Goal: Information Seeking & Learning: Check status

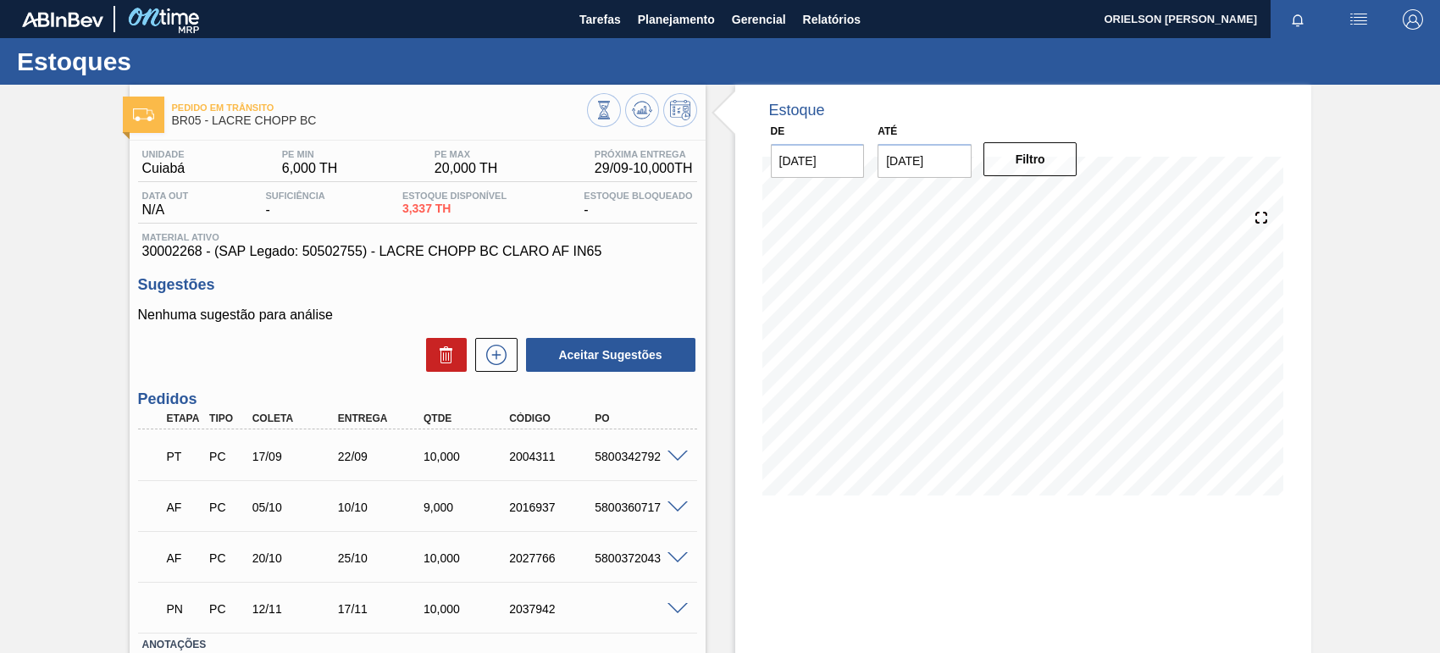
click at [682, 451] on span at bounding box center [677, 457] width 20 height 13
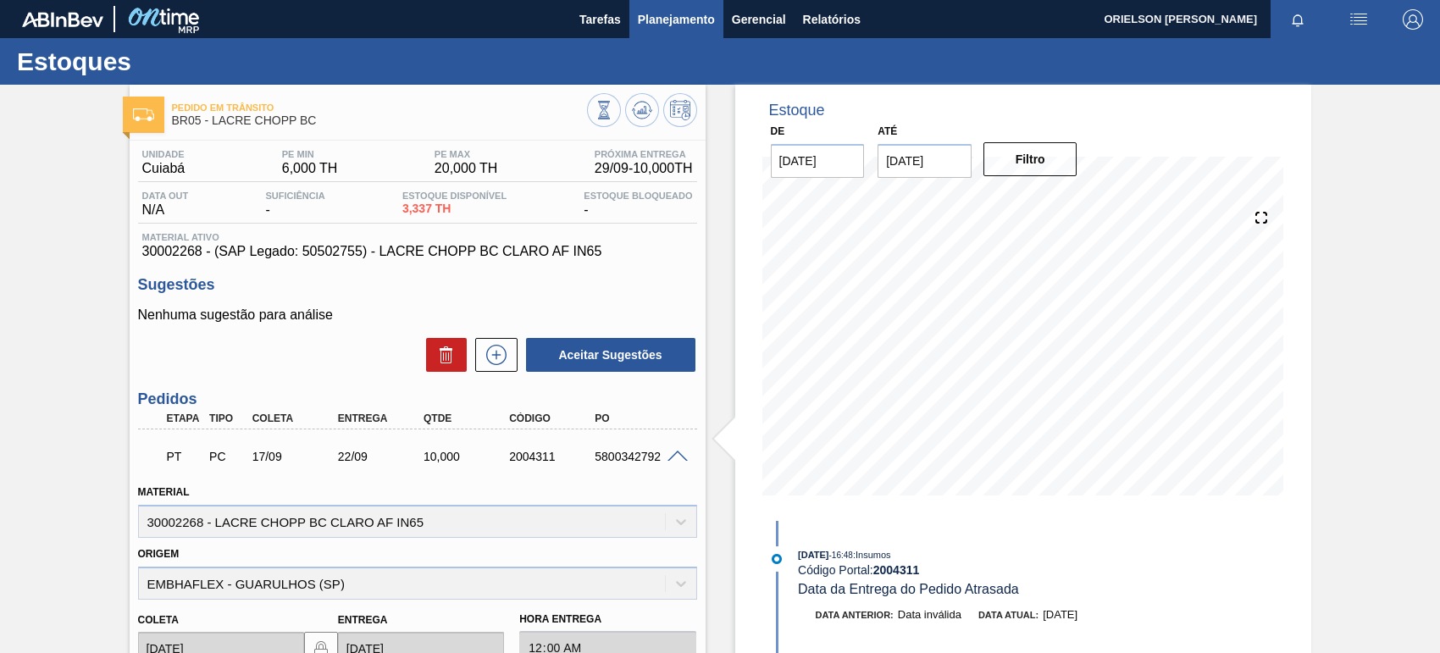
click at [657, 14] on span "Planejamento" at bounding box center [676, 19] width 77 height 20
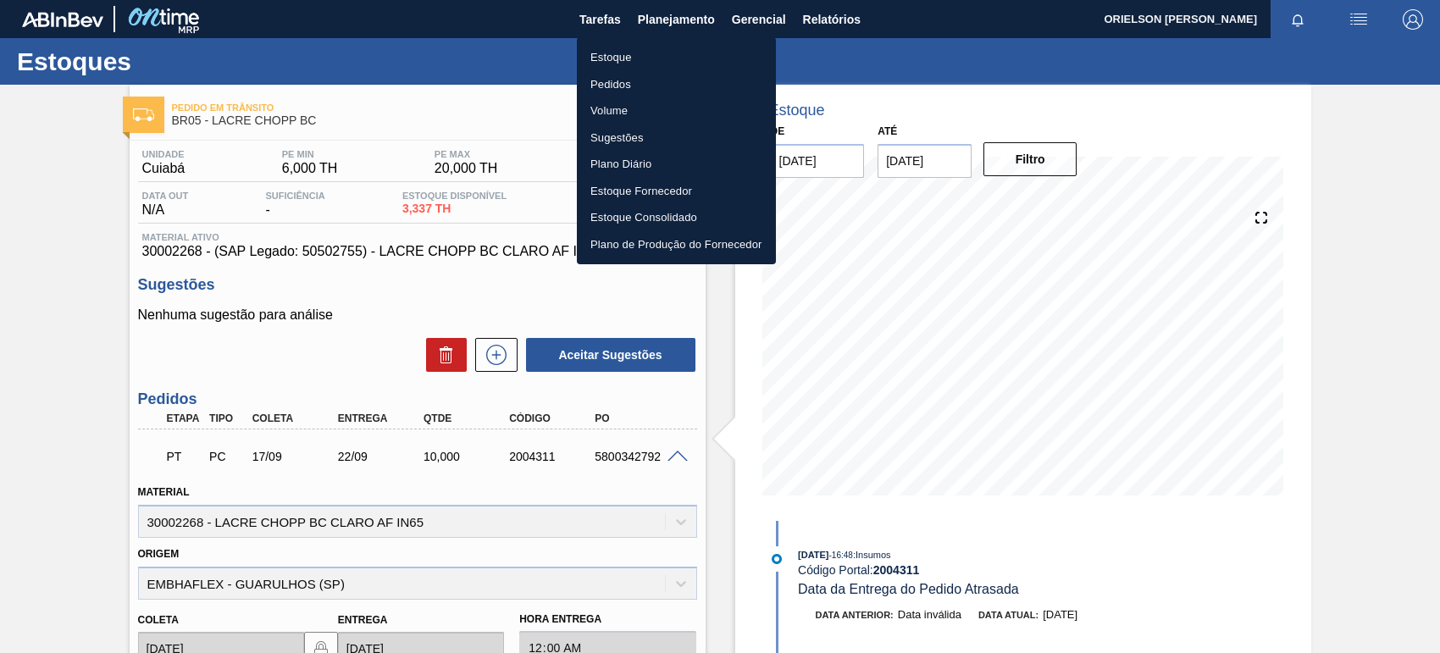
click at [711, 44] on li "Estoque" at bounding box center [676, 57] width 199 height 27
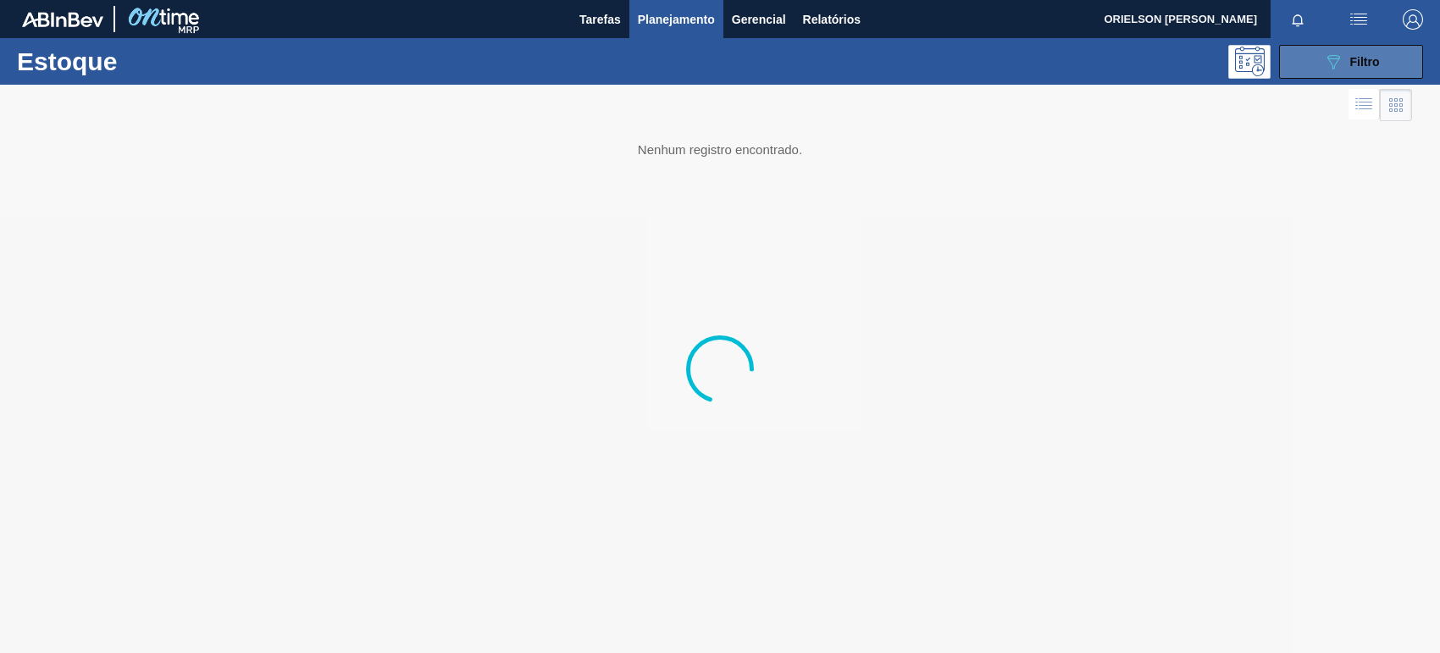
click at [1308, 72] on button "089F7B8B-B2A5-4AFE-B5C0-19BA573D28AC Filtro" at bounding box center [1351, 62] width 144 height 34
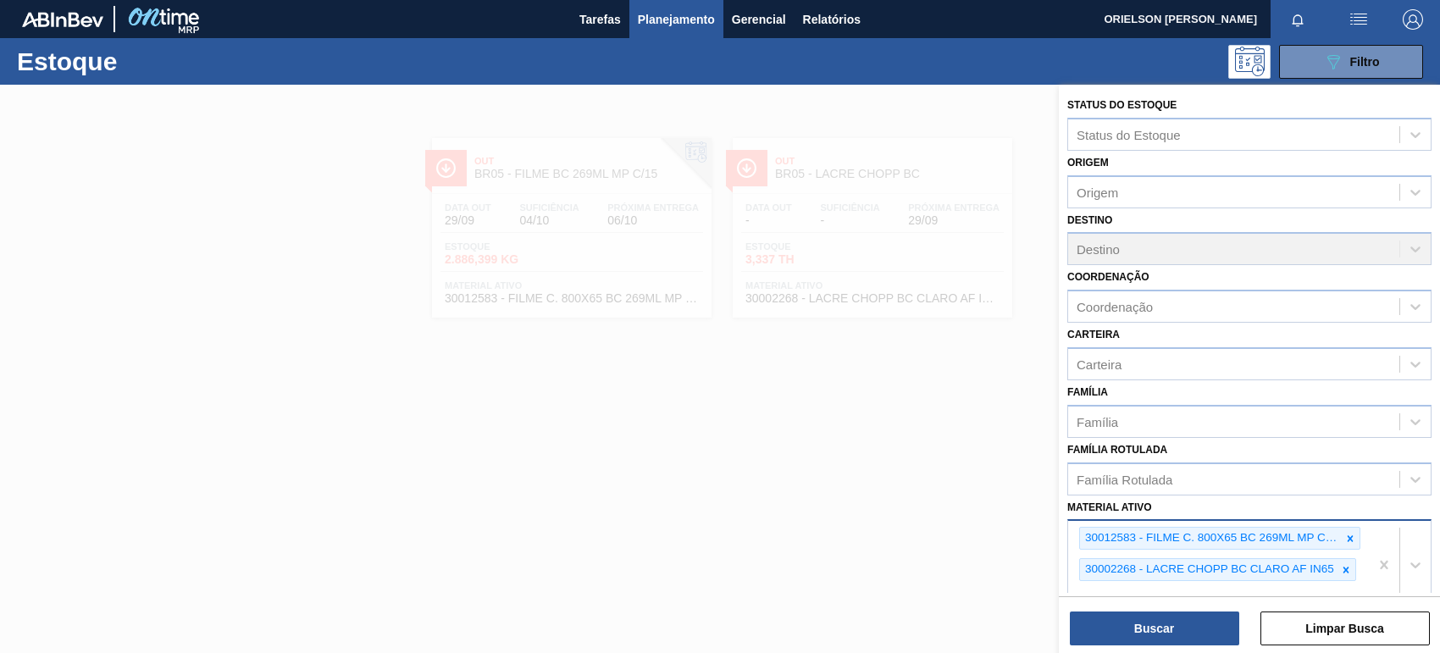
click at [1363, 543] on div "30012583 - FILME C. 800X65 BC 269ML MP C15 429 30002268 - LACRE CHOPP BC CLARO …" at bounding box center [1218, 564] width 301 height 87
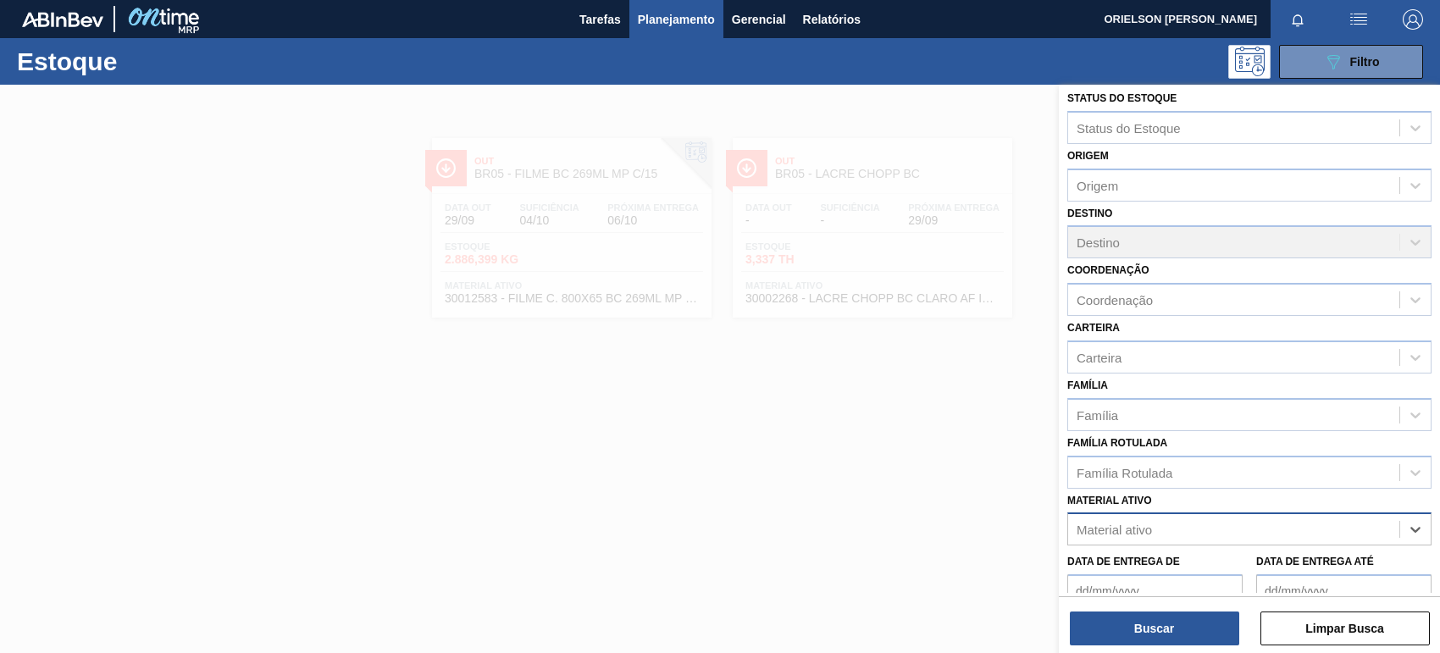
drag, startPoint x: 1330, startPoint y: 560, endPoint x: 1382, endPoint y: 540, distance: 56.0
click at [1263, 539] on div "Material ativo" at bounding box center [1249, 528] width 364 height 33
paste ativo "30031247"
type ativo "30031247"
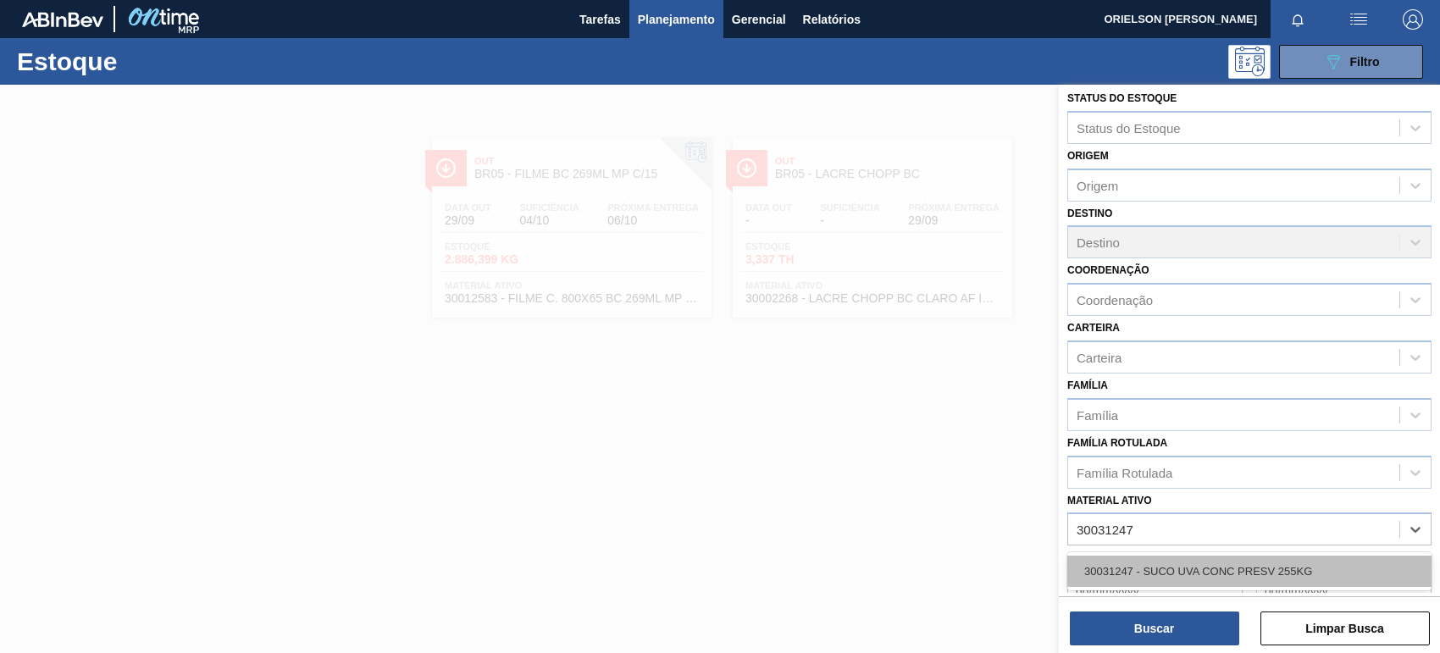
click at [1241, 559] on div "30031247 - SUCO UVA CONC PRESV 255KG" at bounding box center [1249, 571] width 364 height 31
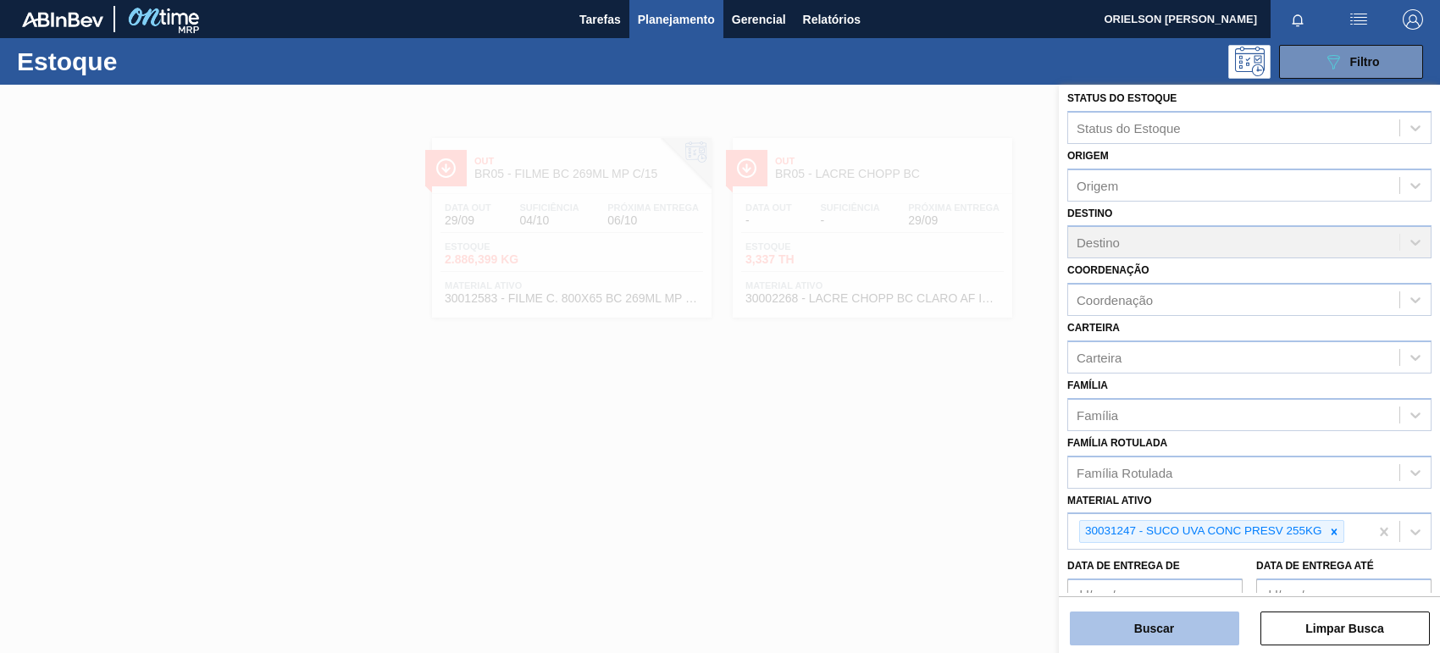
click at [1186, 628] on button "Buscar" at bounding box center [1154, 628] width 169 height 34
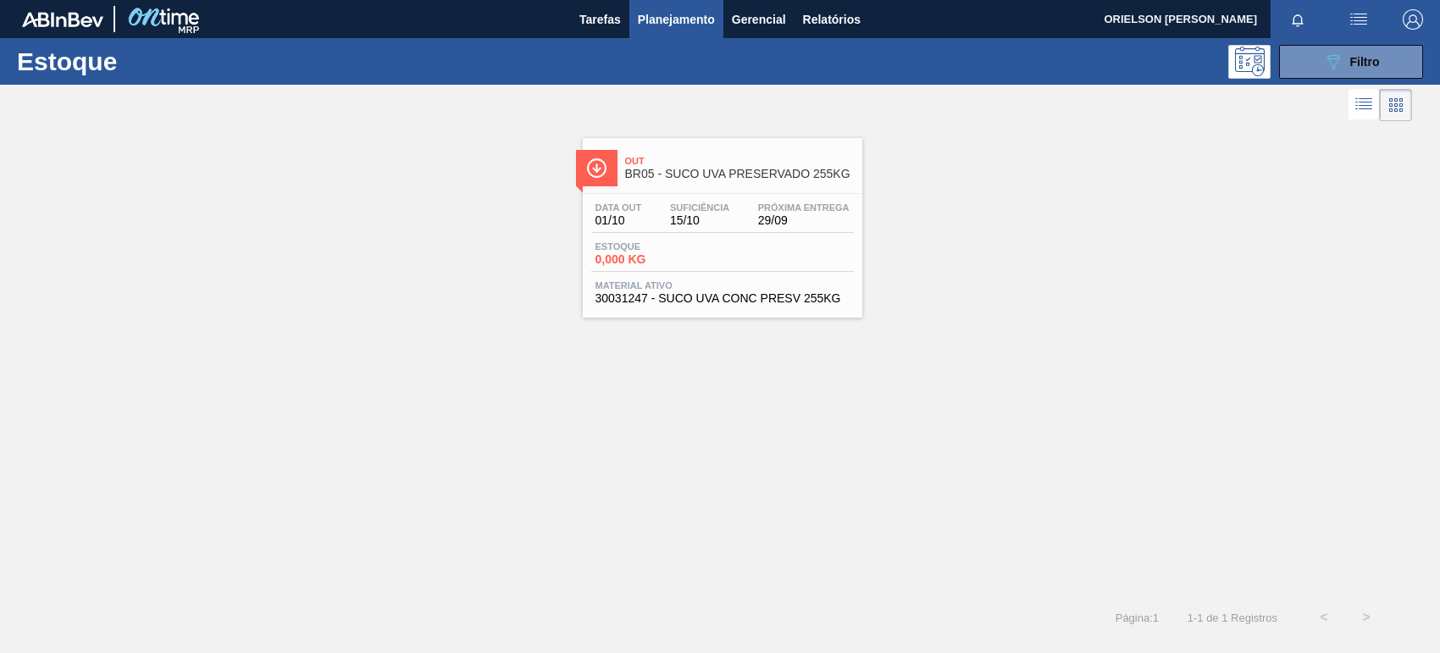
click at [1004, 206] on div "Out BR05 - SUCO UVA PRESERVADO 255KG Data [DATE] Suficiência 15/10 Próxima Entr…" at bounding box center [720, 221] width 1440 height 192
click at [733, 243] on div "Estoque 0,000 KG" at bounding box center [722, 256] width 263 height 30
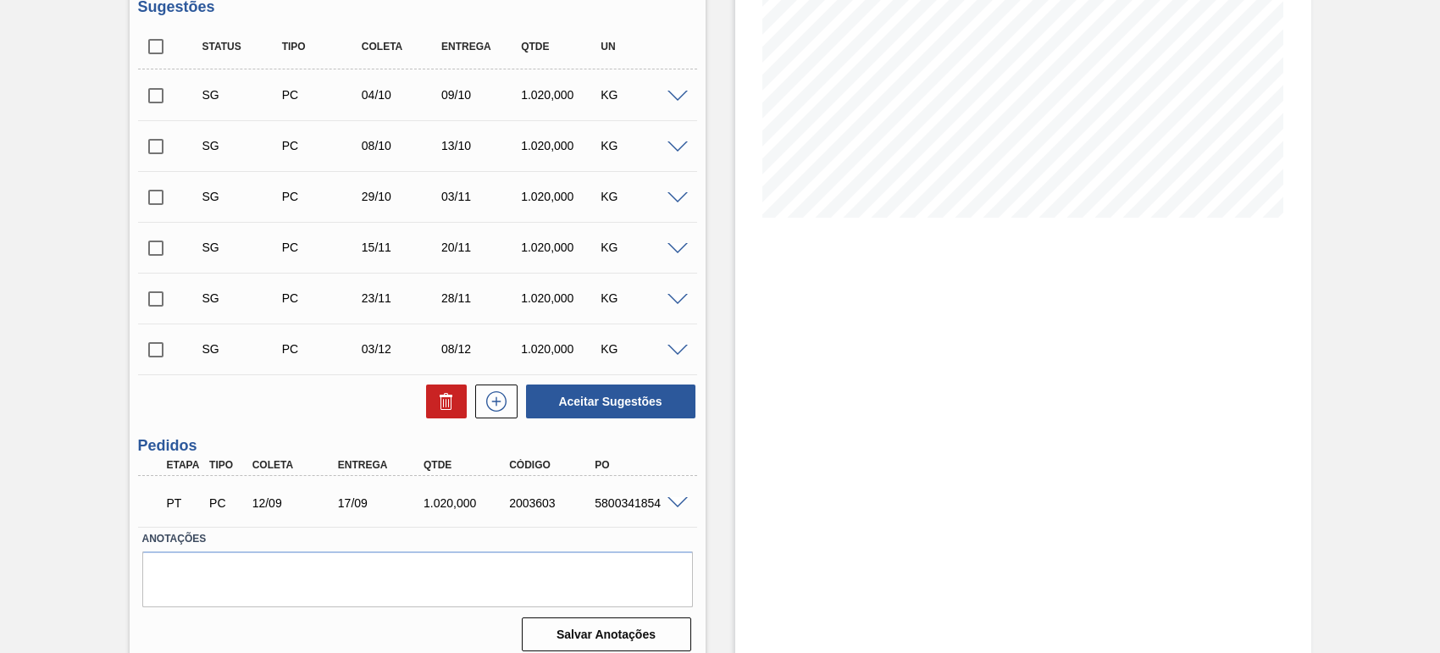
scroll to position [292, 0]
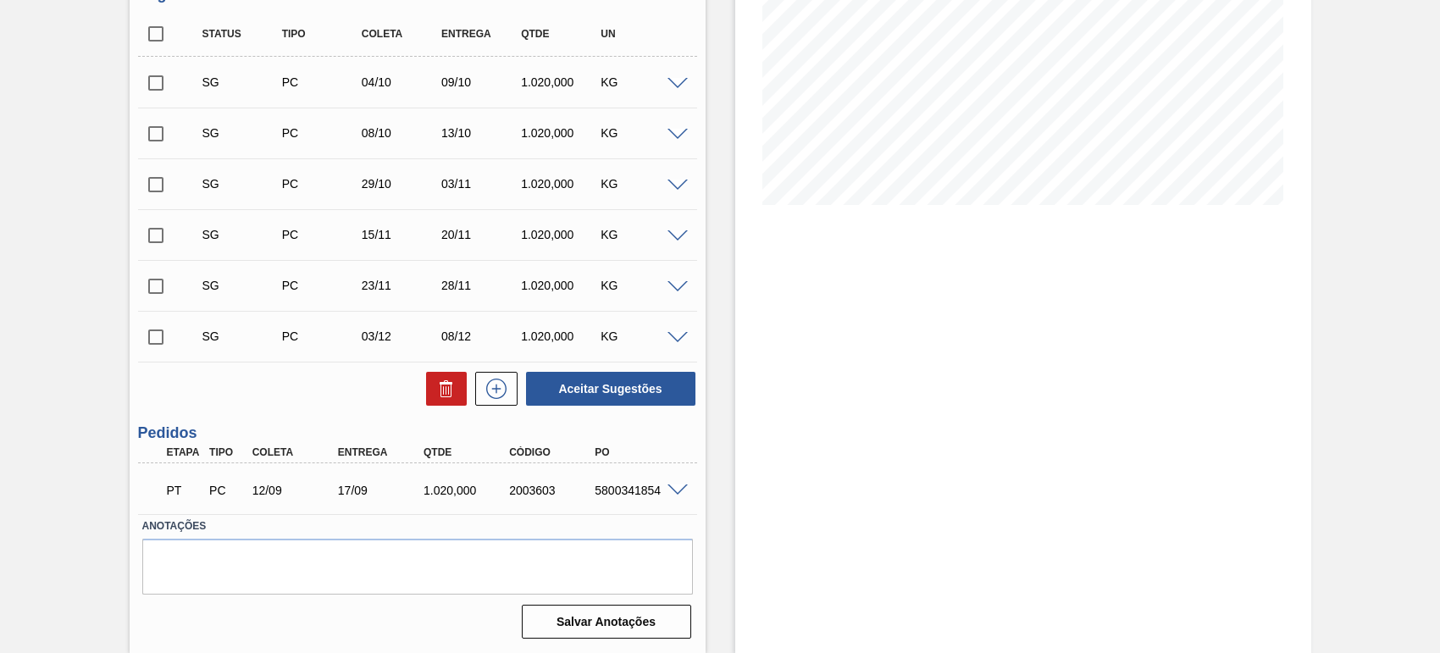
click at [642, 505] on div "PT PC 12/09 17/09 1.020,000 2003603 5800341854" at bounding box center [413, 489] width 514 height 34
click at [661, 495] on div "5800341854" at bounding box center [637, 491] width 95 height 14
click at [678, 484] on span at bounding box center [677, 490] width 20 height 13
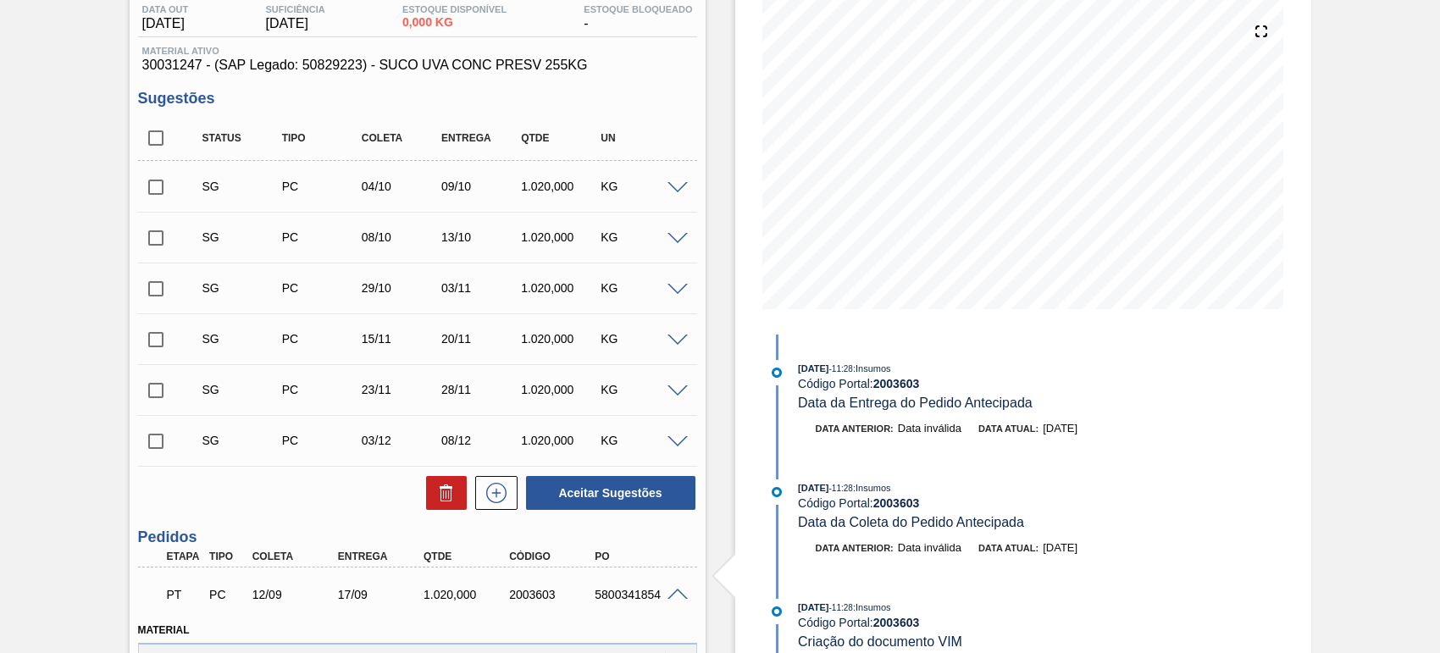
scroll to position [0, 0]
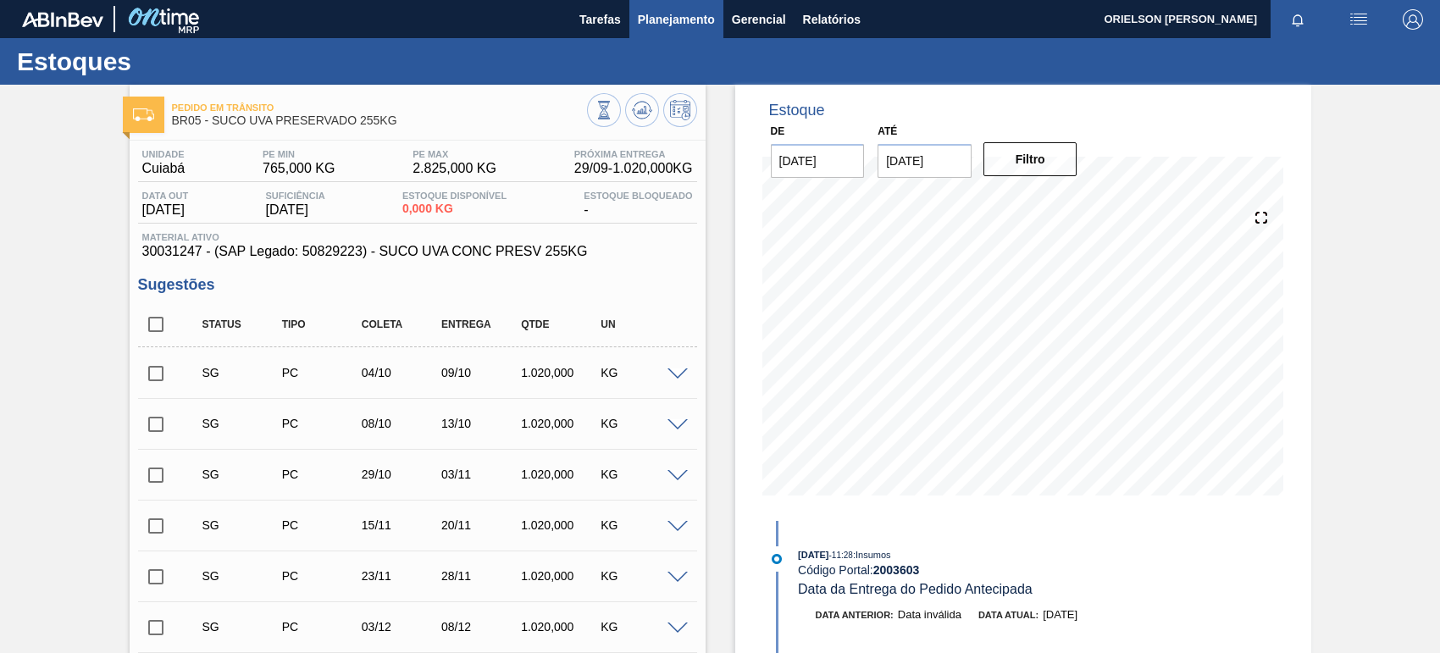
click at [686, 17] on span "Planejamento" at bounding box center [676, 19] width 77 height 20
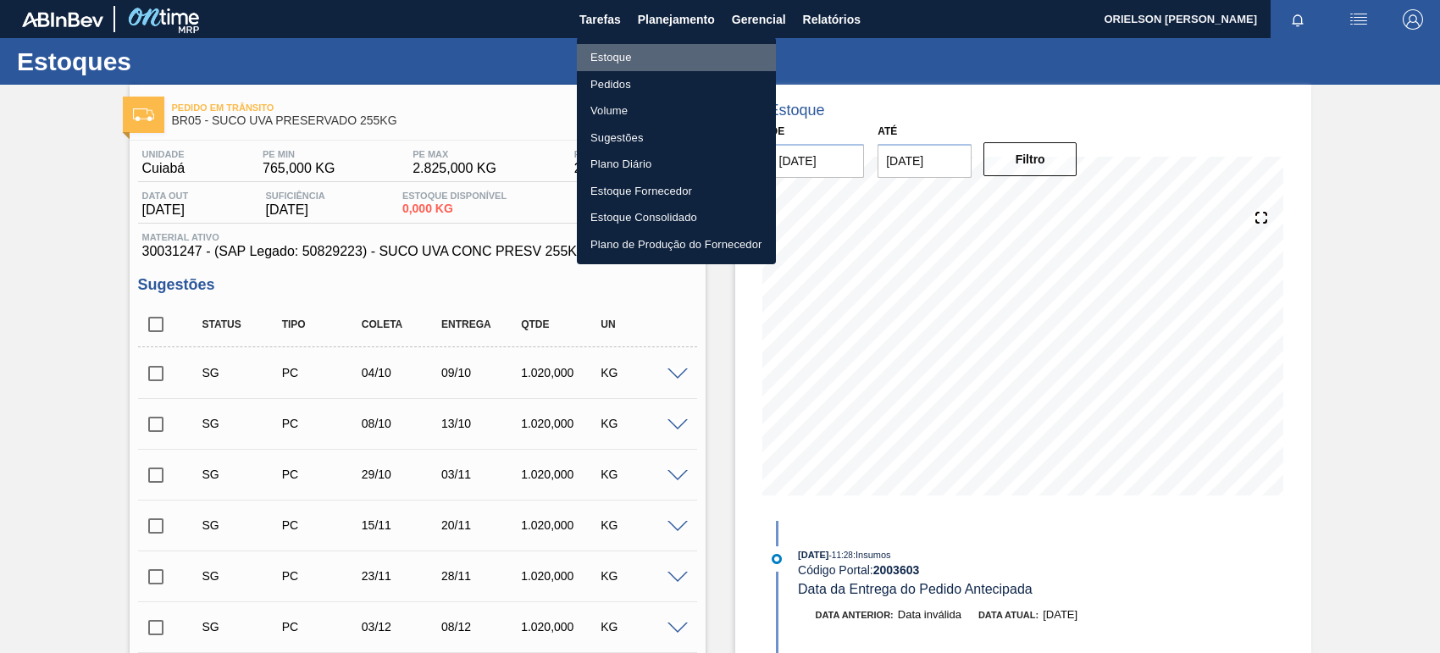
click at [709, 57] on li "Estoque" at bounding box center [676, 57] width 199 height 27
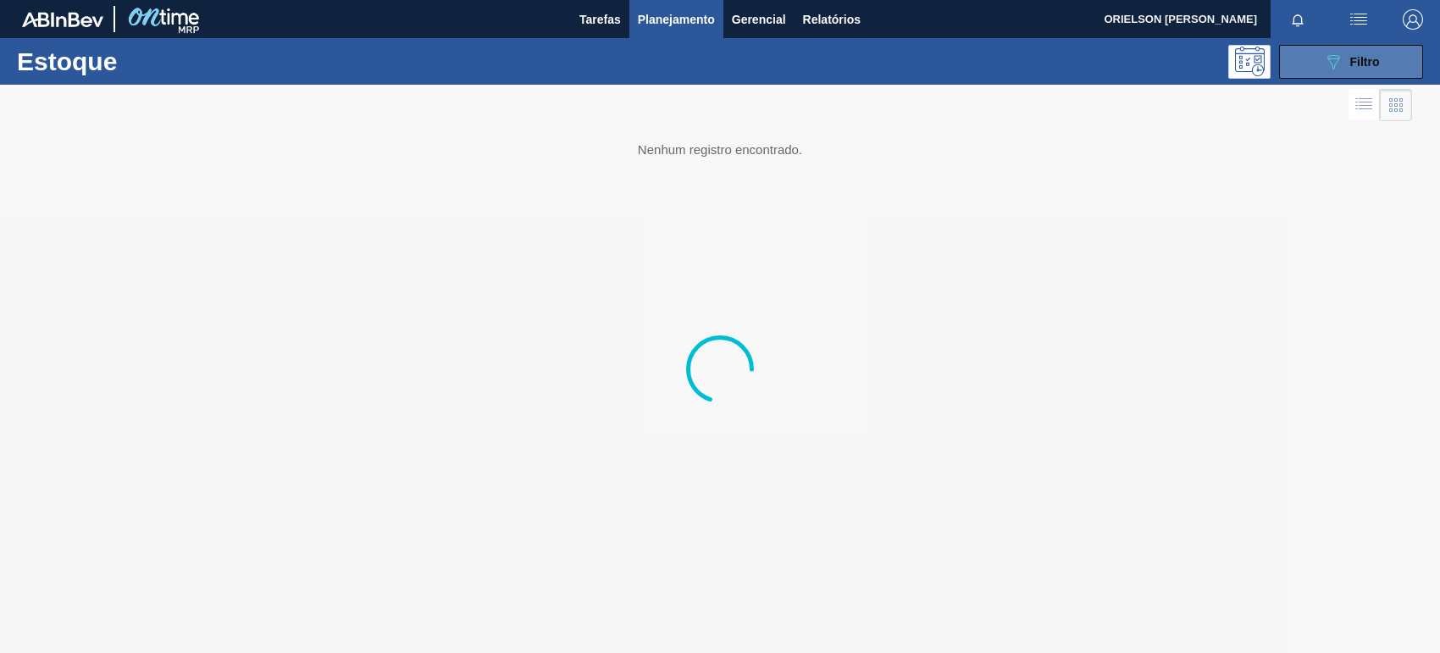
click at [1314, 64] on button "089F7B8B-B2A5-4AFE-B5C0-19BA573D28AC Filtro" at bounding box center [1351, 62] width 144 height 34
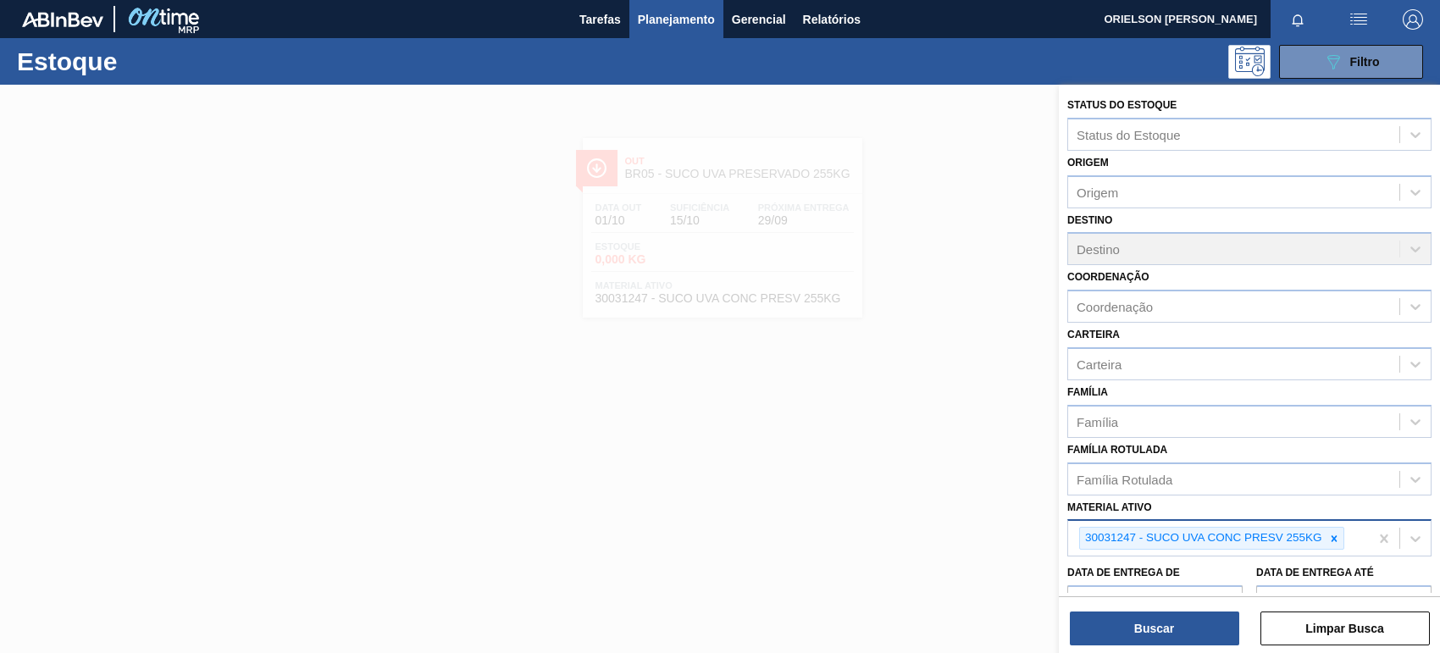
click at [1328, 531] on div at bounding box center [1334, 538] width 19 height 21
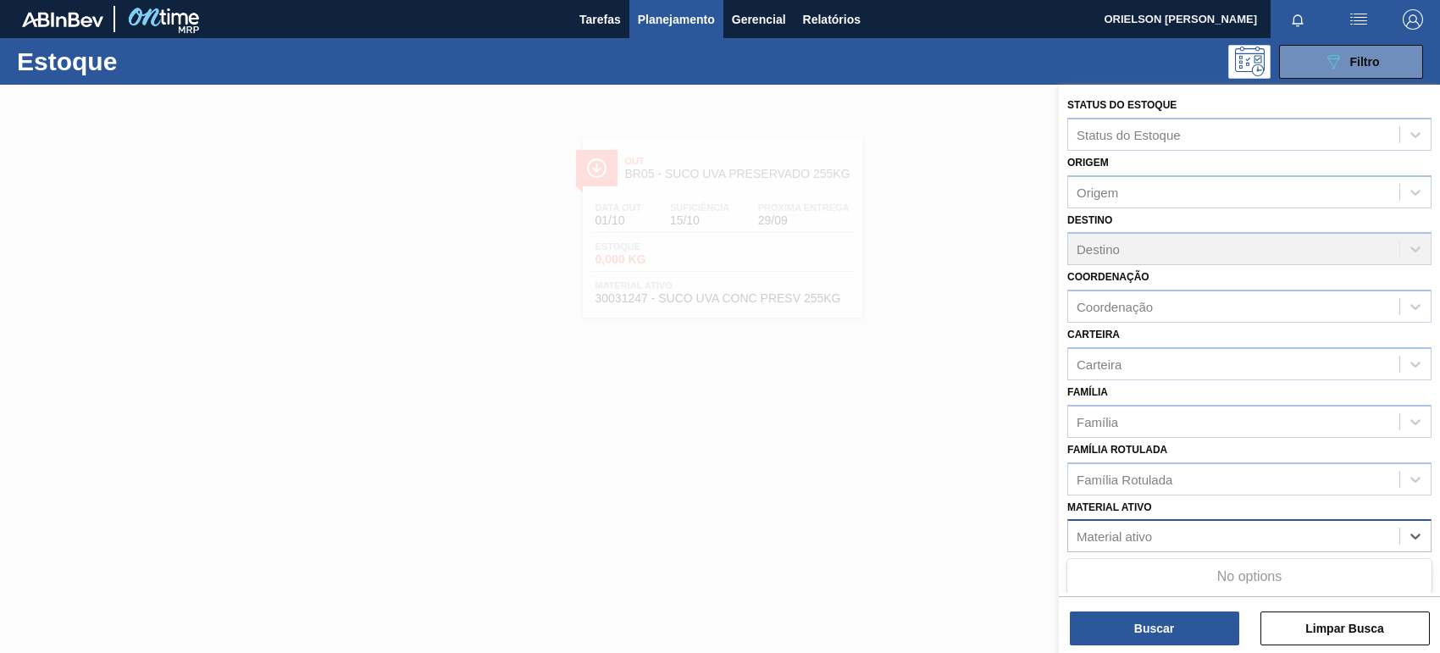
click at [1327, 531] on div "Material ativo" at bounding box center [1233, 536] width 331 height 25
paste ativo "30002293"
type ativo "30002293"
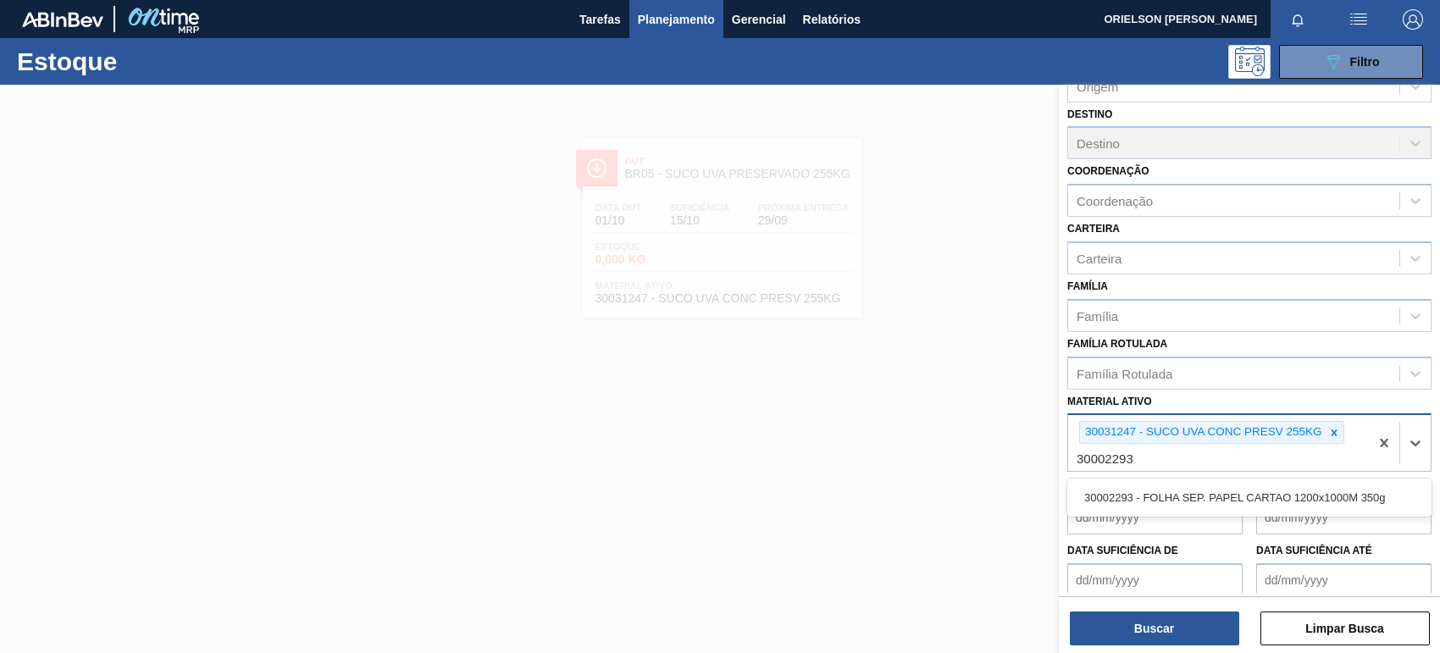
click at [1173, 493] on div "30002293 - FOLHA SEP. PAPEL CARTAO 1200x1000M 350g" at bounding box center [1249, 497] width 364 height 31
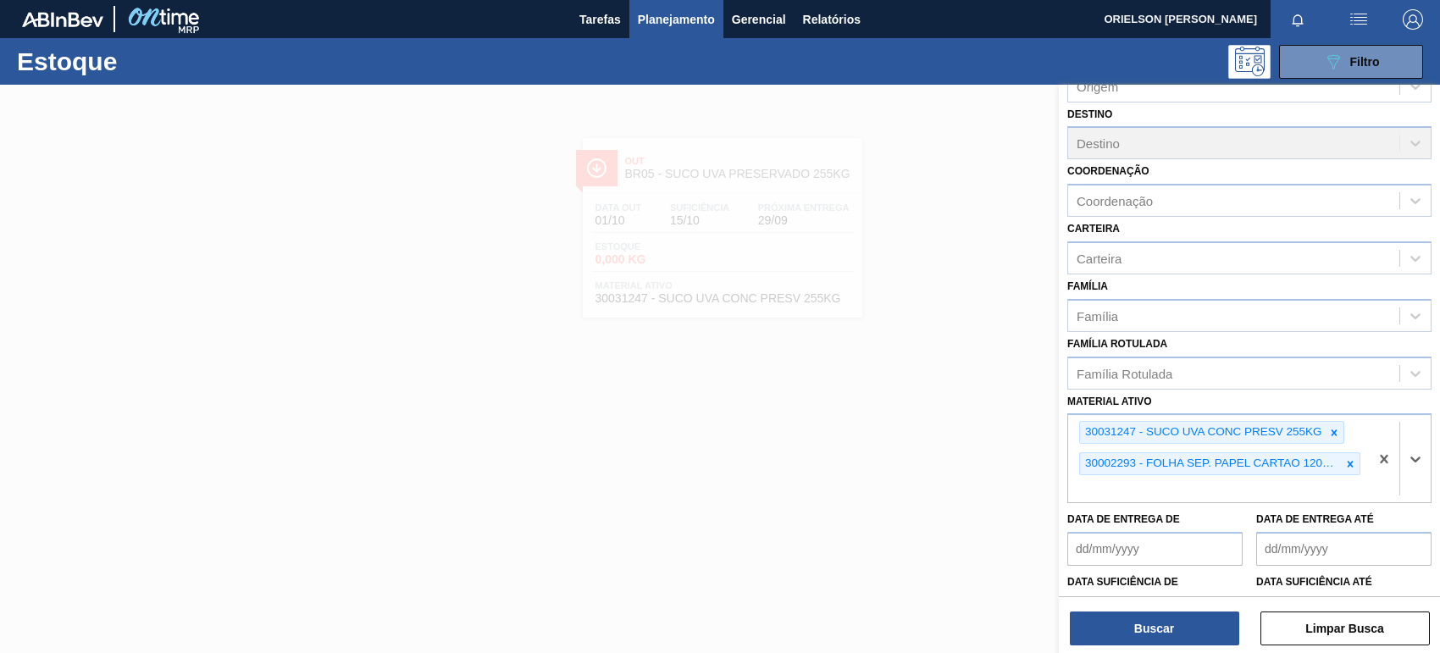
click at [1174, 606] on div "Buscar Limpar Busca" at bounding box center [1249, 619] width 381 height 47
click at [1174, 617] on button "Buscar" at bounding box center [1154, 628] width 169 height 34
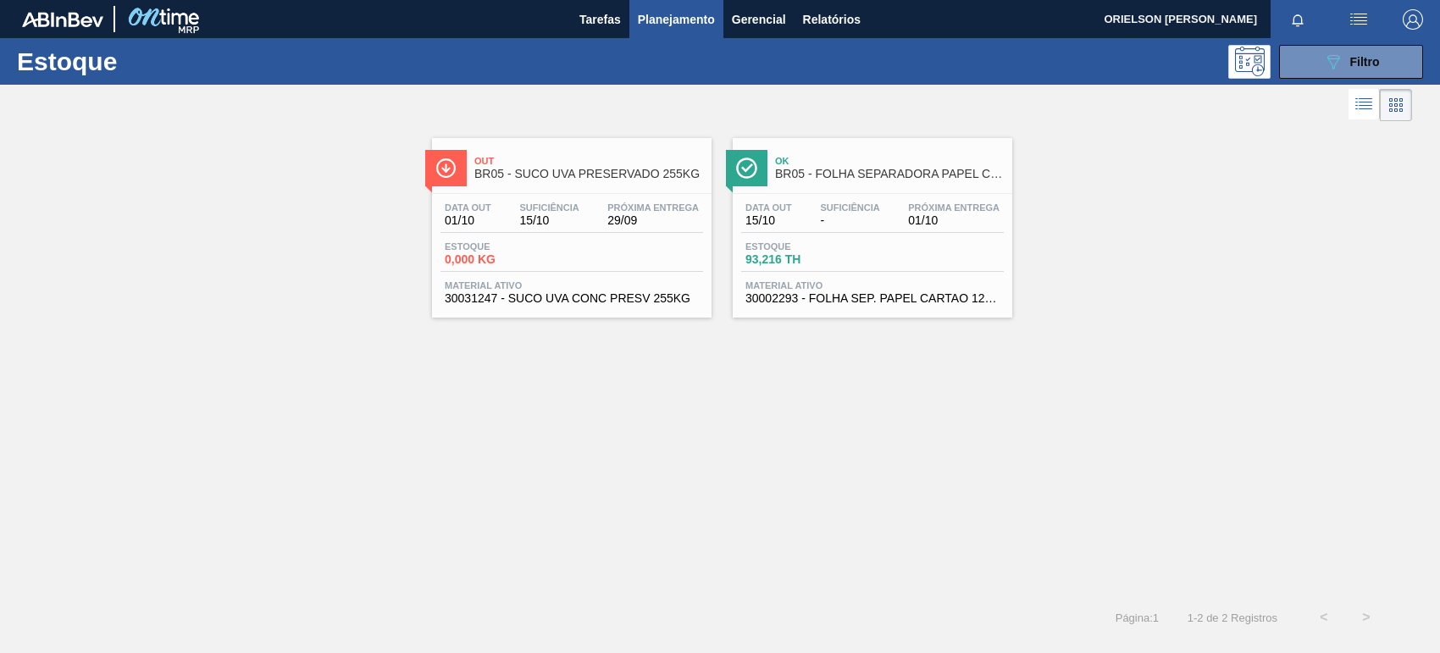
click at [946, 293] on span "30002293 - FOLHA SEP. PAPEL CARTAO 1200x1000M 350g" at bounding box center [872, 298] width 254 height 13
